Goal: Task Accomplishment & Management: Use online tool/utility

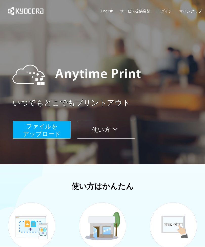
click at [50, 129] on span "ファイルを ​​アップロード" at bounding box center [42, 130] width 38 height 14
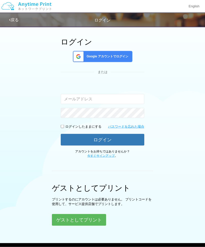
click at [85, 223] on button "ゲストとしてプリント" at bounding box center [79, 220] width 54 height 12
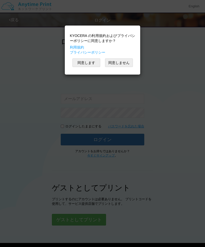
click at [78, 59] on button "同意します" at bounding box center [86, 62] width 28 height 9
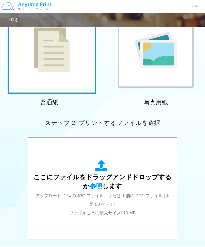
scroll to position [56, 0]
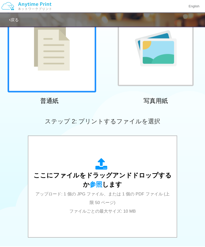
click at [94, 176] on span "ここにファイルをドラッグアンドドロップするか 参照 します" at bounding box center [102, 180] width 138 height 16
click at [96, 184] on span "参照" at bounding box center [95, 184] width 13 height 7
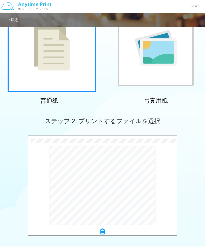
click at [101, 229] on icon at bounding box center [102, 231] width 5 height 7
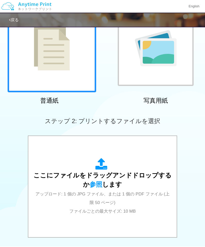
click at [94, 187] on div "ここにファイルをドラッグアンドドロップするか 参照 します アップロード: 1 個の JPG ファイル、または 1 個の PDF ファイル (上限 50 ペー…" at bounding box center [102, 186] width 138 height 57
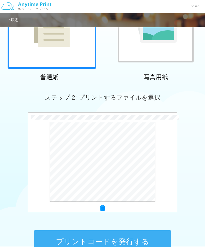
scroll to position [92, 0]
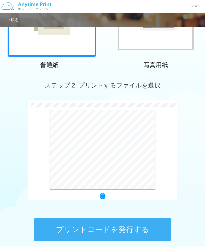
click at [148, 229] on button "プリントコードを発行する" at bounding box center [102, 229] width 136 height 23
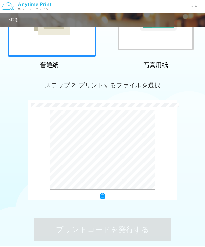
scroll to position [0, 0]
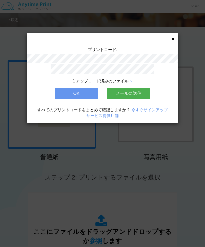
click at [78, 92] on button "OK" at bounding box center [76, 93] width 43 height 11
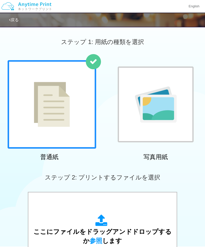
click at [109, 235] on div "ここにファイルをドラッグアンドドロップするか 参照 します アップロード: 1 個の JPG ファイル、または 1 個の PDF ファイル (上限 50 ペー…" at bounding box center [102, 242] width 138 height 57
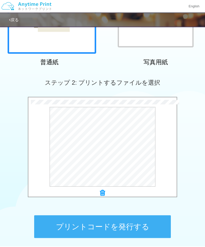
scroll to position [95, 0]
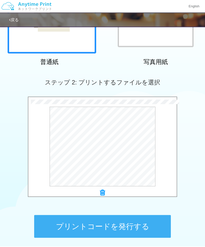
click at [133, 227] on button "プリントコードを発行する" at bounding box center [102, 226] width 136 height 23
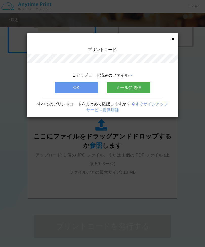
scroll to position [0, 0]
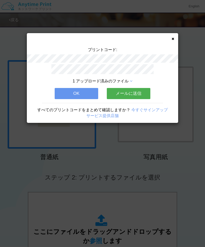
click at [67, 95] on button "OK" at bounding box center [76, 93] width 43 height 11
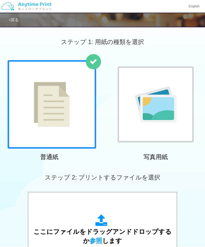
click at [99, 238] on span "参照" at bounding box center [95, 240] width 13 height 7
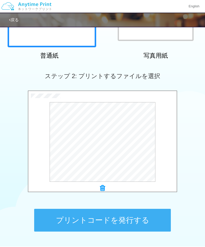
scroll to position [104, 0]
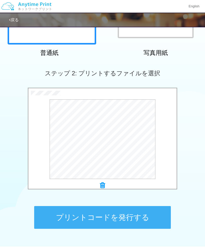
click at [128, 216] on button "プリントコードを発行する" at bounding box center [102, 217] width 136 height 23
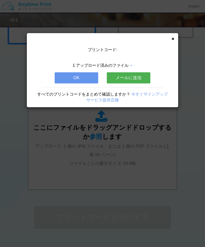
scroll to position [0, 0]
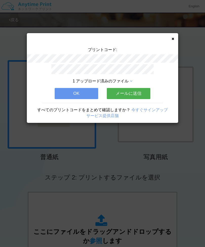
click at [83, 92] on button "OK" at bounding box center [76, 93] width 43 height 11
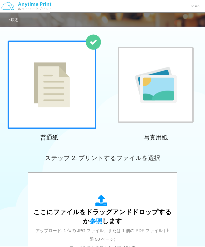
scroll to position [20, 0]
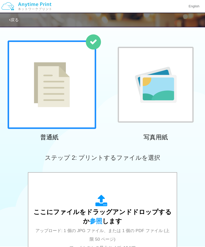
click at [101, 219] on span "参照" at bounding box center [95, 220] width 13 height 7
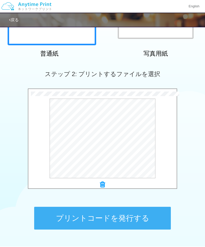
scroll to position [104, 0]
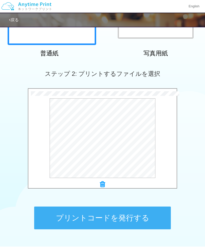
click at [135, 225] on button "プリントコードを発行する" at bounding box center [102, 217] width 136 height 23
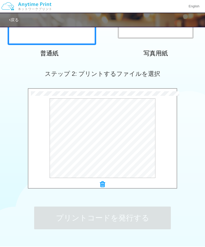
scroll to position [0, 0]
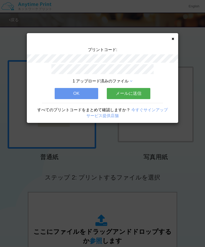
click at [88, 89] on button "OK" at bounding box center [76, 93] width 43 height 11
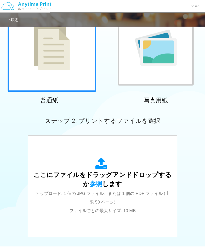
scroll to position [57, 0]
click at [97, 185] on span "参照" at bounding box center [95, 183] width 13 height 7
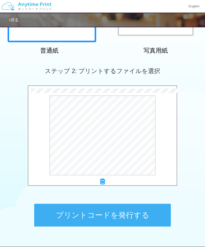
scroll to position [106, 0]
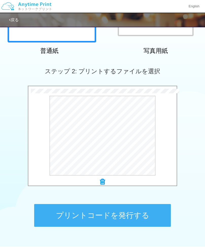
click at [137, 211] on button "プリントコードを発行する" at bounding box center [102, 215] width 136 height 23
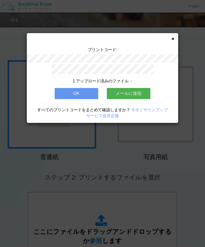
scroll to position [0, 0]
click at [79, 96] on button "OK" at bounding box center [76, 93] width 43 height 11
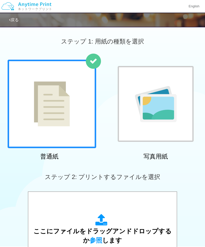
click at [93, 246] on div "ここにファイルをドラッグアンドドロップするか 参照 します アップロード: 1 個の JPG ファイル、または 1 個の PDF ファイル (上限 50 ペー…" at bounding box center [102, 242] width 138 height 57
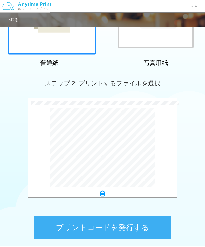
scroll to position [98, 0]
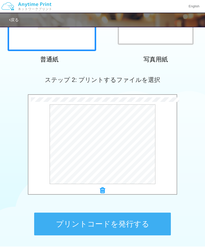
click at [131, 224] on button "プリントコードを発行する" at bounding box center [102, 223] width 136 height 23
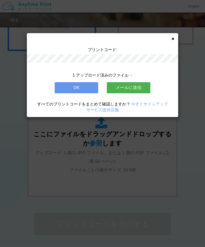
scroll to position [0, 0]
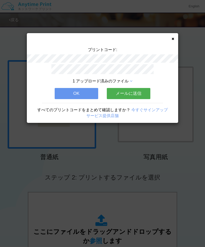
click at [82, 91] on button "OK" at bounding box center [76, 93] width 43 height 11
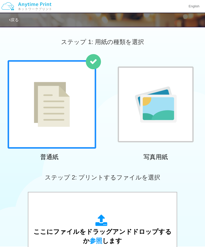
click at [96, 242] on span "参照" at bounding box center [95, 240] width 13 height 7
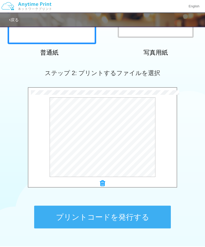
click at [145, 214] on button "プリントコードを発行する" at bounding box center [102, 217] width 136 height 23
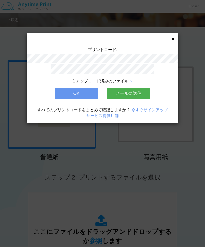
click at [75, 96] on button "OK" at bounding box center [76, 93] width 43 height 11
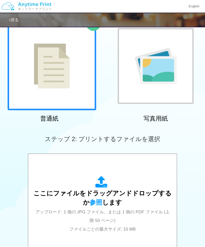
scroll to position [37, 0]
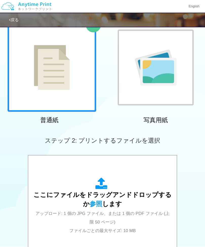
click at [97, 203] on span "参照" at bounding box center [95, 203] width 13 height 7
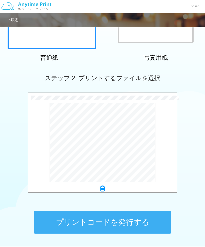
scroll to position [121, 0]
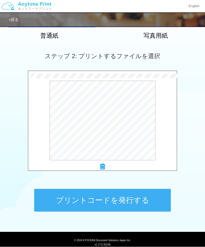
click at [131, 202] on button "プリントコードを発行する" at bounding box center [102, 200] width 136 height 23
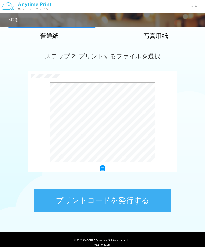
click at [146, 202] on button "プリントコードを発行する" at bounding box center [102, 200] width 136 height 23
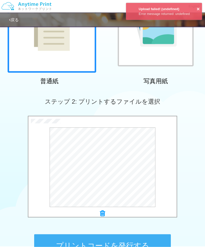
click at [198, 10] on button "×" at bounding box center [197, 8] width 3 height 7
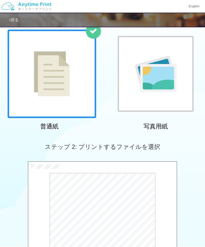
scroll to position [33, 0]
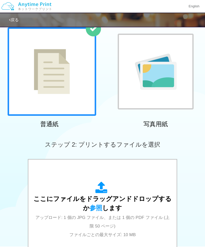
click at [101, 207] on span "参照" at bounding box center [95, 207] width 13 height 7
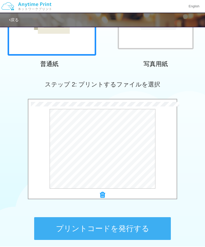
scroll to position [121, 0]
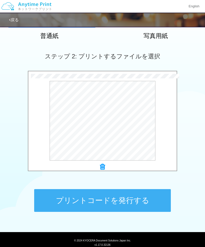
click at [120, 198] on button "プリントコードを発行する" at bounding box center [102, 200] width 136 height 23
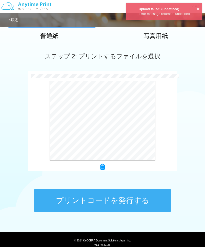
click at [198, 8] on button "×" at bounding box center [197, 8] width 3 height 7
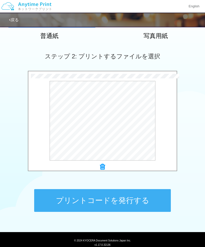
scroll to position [0, 0]
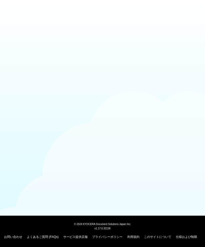
click at [7, 123] on body "© 2024 KYOCERA Document Solutions Japan Inc. v1.17.0.32136 お問い合わせ よくあるご質問 (FAQs…" at bounding box center [102, 123] width 205 height 247
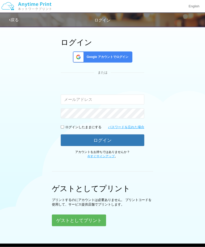
scroll to position [27, 0]
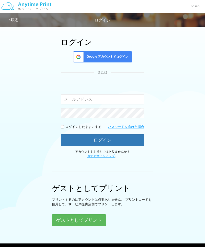
click at [83, 223] on button "ゲストとしてプリント" at bounding box center [79, 220] width 54 height 12
click at [84, 220] on button "ゲストとしてプリント" at bounding box center [79, 220] width 54 height 12
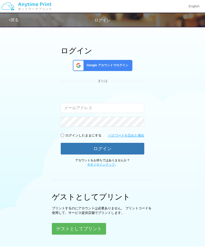
scroll to position [0, 0]
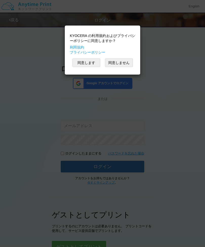
click at [91, 66] on button "同意します" at bounding box center [86, 62] width 28 height 9
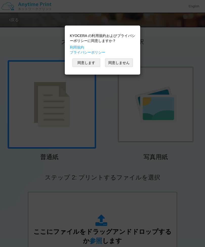
click at [92, 61] on button "同意します" at bounding box center [86, 62] width 28 height 9
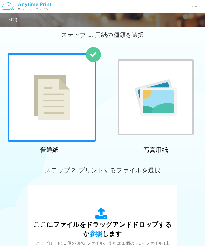
scroll to position [18, 0]
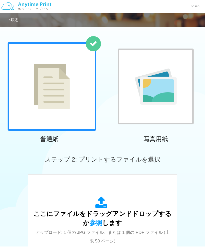
click at [97, 225] on span "参照" at bounding box center [95, 222] width 13 height 7
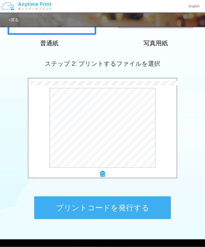
scroll to position [116, 0]
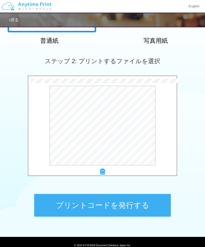
click at [123, 210] on button "プリントコードを発行する" at bounding box center [102, 205] width 136 height 23
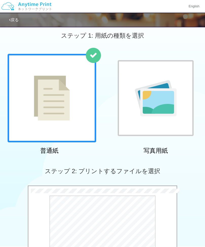
scroll to position [0, 0]
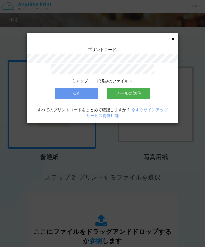
click at [77, 93] on button "OK" at bounding box center [76, 93] width 43 height 11
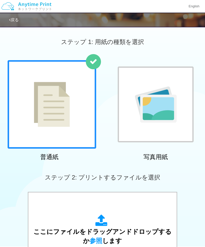
click at [100, 245] on div "ここにファイルをドラッグアンドドロップするか 参照 します アップロード: 1 個の JPG ファイル、または 1 個の PDF ファイル (上限 50 ペー…" at bounding box center [102, 242] width 138 height 57
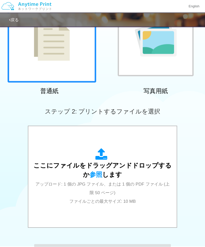
scroll to position [67, 0]
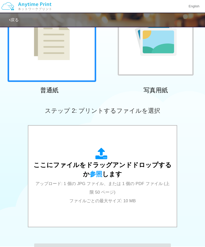
click at [98, 172] on span "参照" at bounding box center [95, 173] width 13 height 7
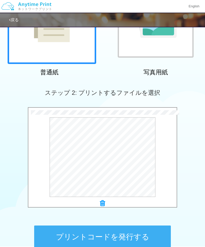
scroll to position [86, 0]
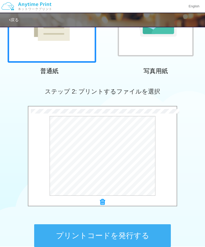
click at [122, 235] on button "プリントコードを発行する" at bounding box center [102, 235] width 136 height 23
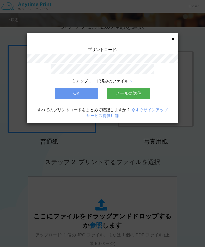
scroll to position [16, 0]
click at [71, 95] on button "OK" at bounding box center [76, 93] width 43 height 11
